Goal: Complete application form

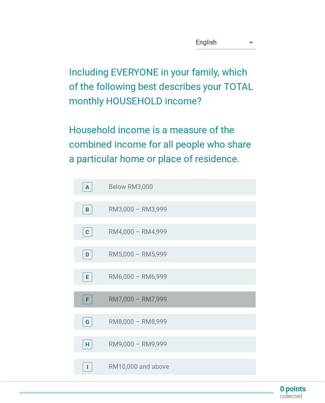
click at [217, 299] on div "radio_button_unchecked RM7,000 – RM7,999" at bounding box center [176, 299] width 134 height 8
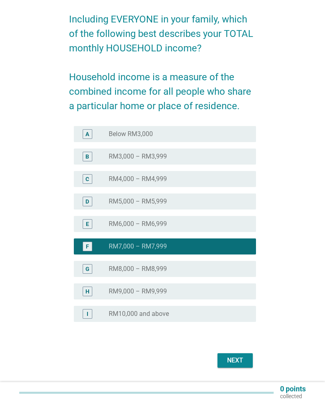
scroll to position [71, 0]
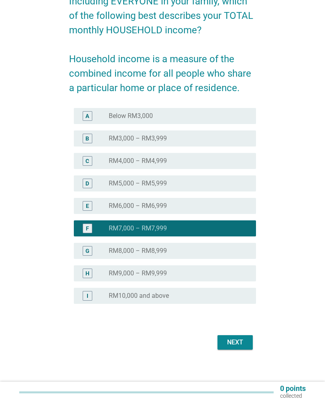
click at [238, 342] on div "Next" at bounding box center [235, 343] width 22 height 10
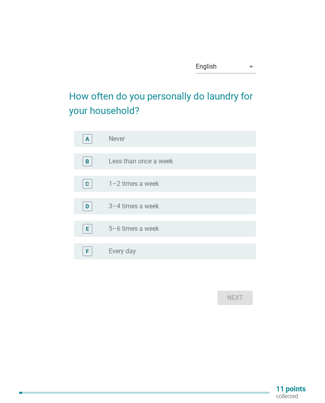
scroll to position [0, 0]
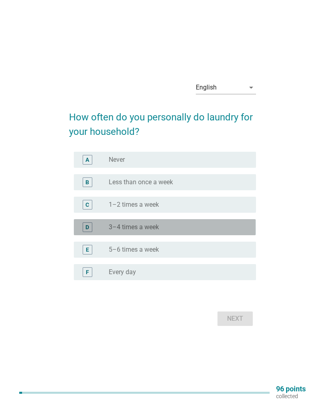
click at [202, 228] on div "radio_button_unchecked 3–4 times a week" at bounding box center [176, 227] width 134 height 8
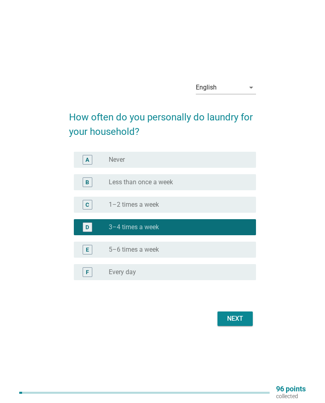
click at [239, 320] on div "Next" at bounding box center [235, 319] width 22 height 10
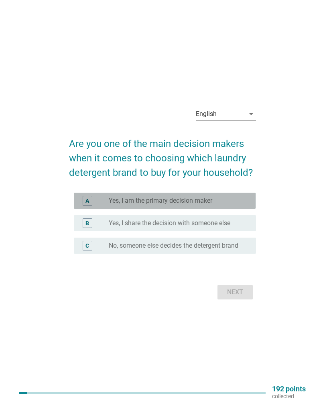
click at [228, 193] on div "A radio_button_unchecked Yes, I am the primary decision maker" at bounding box center [165, 200] width 182 height 16
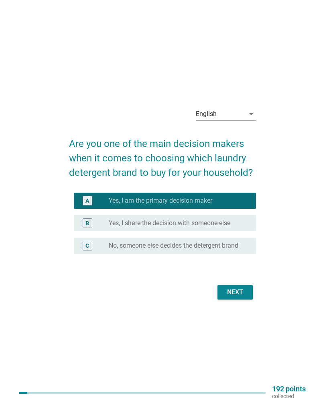
click at [232, 294] on div "Next" at bounding box center [235, 292] width 22 height 10
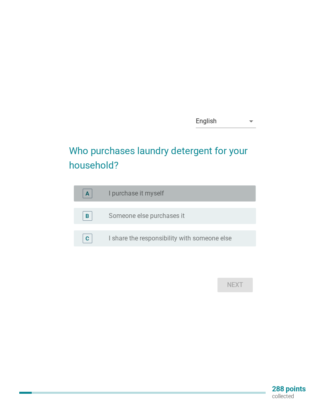
click at [242, 194] on div "radio_button_unchecked I purchase it myself" at bounding box center [176, 193] width 134 height 8
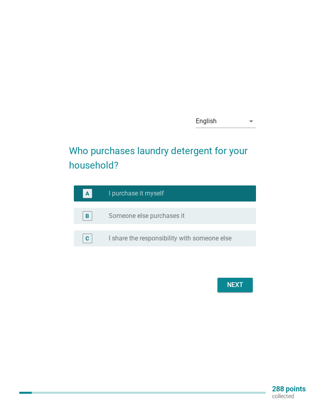
click at [246, 290] on button "Next" at bounding box center [234, 284] width 35 height 14
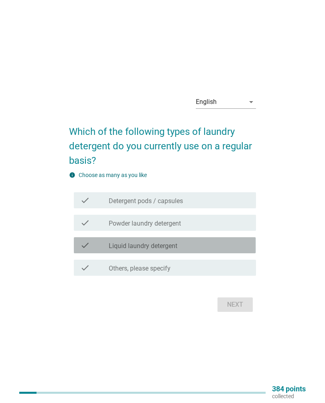
click at [215, 251] on div "check check_box_outline_blank Liquid laundry detergent" at bounding box center [165, 245] width 182 height 16
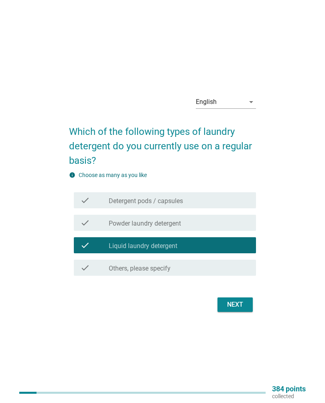
click at [244, 311] on button "Next" at bounding box center [234, 304] width 35 height 14
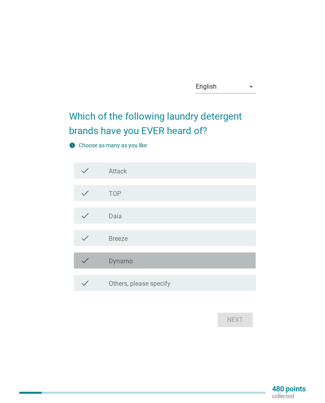
click at [181, 258] on div "check_box_outline_blank Dynamo" at bounding box center [179, 260] width 141 height 10
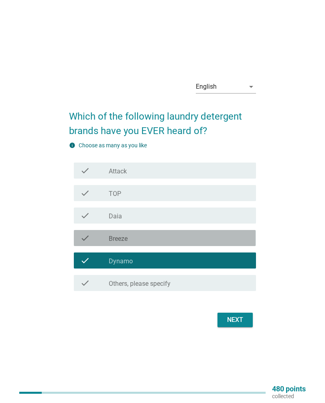
click at [170, 235] on div "check_box_outline_blank Breeze" at bounding box center [179, 238] width 141 height 10
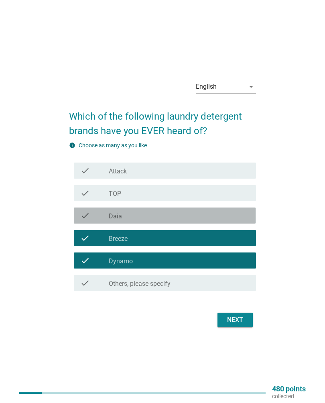
click at [175, 216] on div "check_box_outline_blank Daia" at bounding box center [179, 215] width 141 height 10
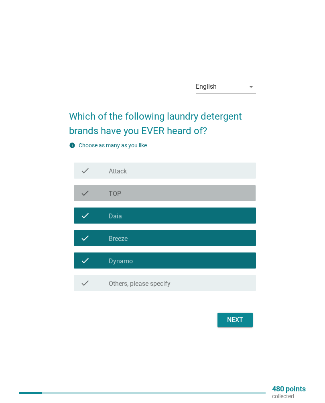
click at [179, 195] on div "check_box_outline_blank TOP" at bounding box center [179, 193] width 141 height 10
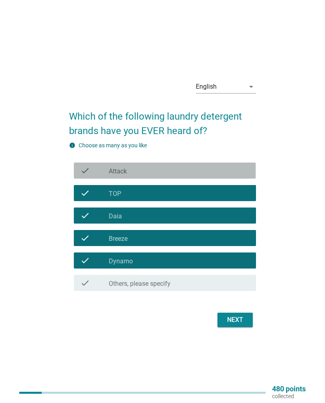
click at [187, 169] on div "check_box_outline_blank Attack" at bounding box center [179, 171] width 141 height 10
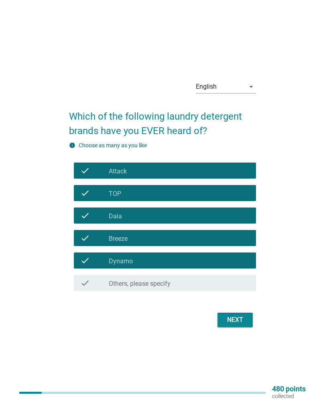
click at [243, 320] on div "Next" at bounding box center [235, 320] width 22 height 10
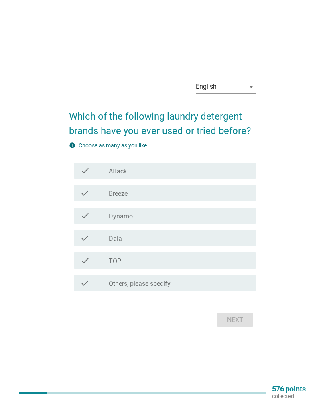
click at [171, 245] on div "check check_box_outline_blank Daia" at bounding box center [165, 238] width 182 height 16
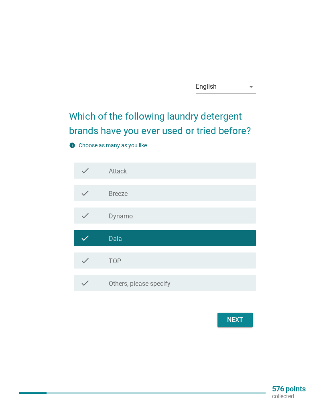
click at [168, 252] on div "check check_box_outline_blank TOP" at bounding box center [165, 260] width 182 height 16
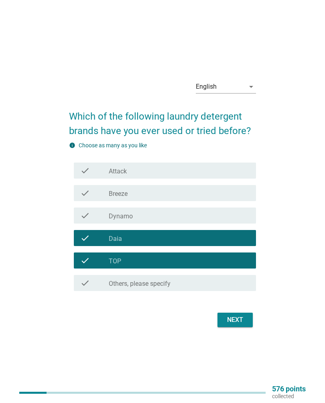
click at [175, 212] on div "check_box_outline_blank Dynamo" at bounding box center [179, 215] width 141 height 10
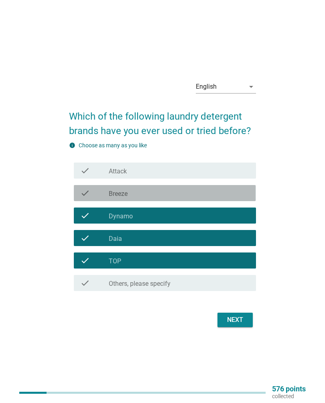
click at [165, 193] on div "check_box_outline_blank Breeze" at bounding box center [179, 193] width 141 height 10
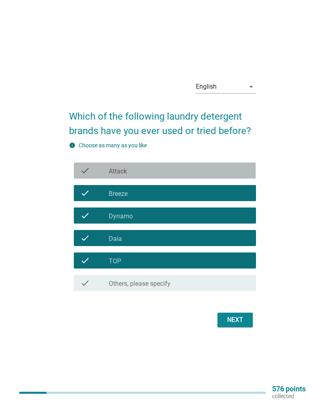
click at [197, 174] on div "check_box_outline_blank Attack" at bounding box center [179, 171] width 141 height 10
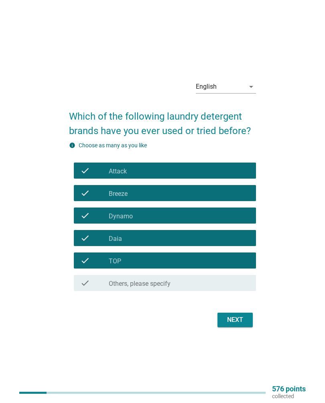
click at [242, 320] on div "Next" at bounding box center [235, 320] width 22 height 10
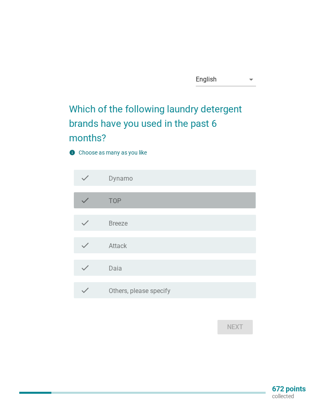
click at [209, 199] on div "check_box TOP" at bounding box center [179, 200] width 141 height 10
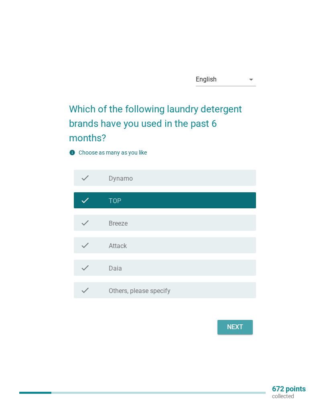
click at [248, 325] on button "Next" at bounding box center [234, 327] width 35 height 14
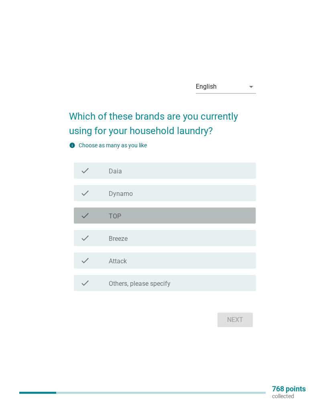
click at [237, 219] on div "check_box TOP" at bounding box center [179, 215] width 141 height 10
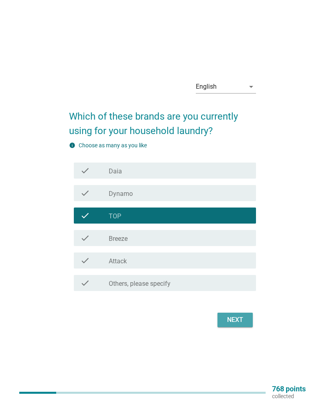
click at [239, 316] on div "Next" at bounding box center [235, 320] width 22 height 10
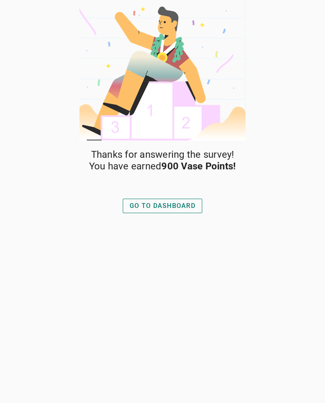
click at [176, 206] on div "GO TO DASHBOARD" at bounding box center [163, 206] width 66 height 10
